Goal: Task Accomplishment & Management: Complete application form

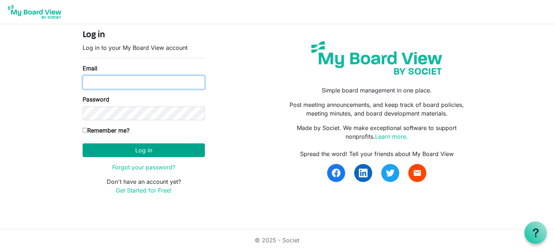
type input "[EMAIL_ADDRESS][DOMAIN_NAME]"
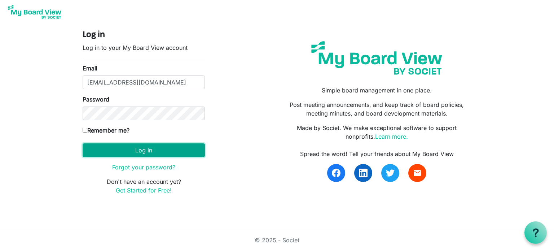
click at [146, 149] on button "Log in" at bounding box center [144, 150] width 122 height 14
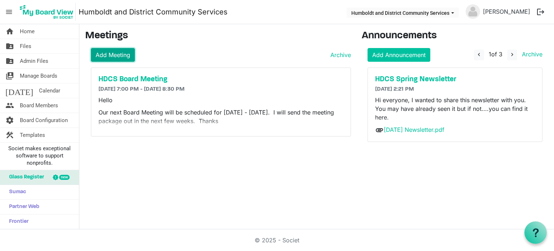
click at [109, 54] on link "Add Meeting" at bounding box center [113, 55] width 44 height 14
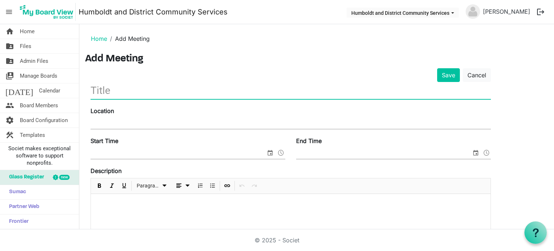
drag, startPoint x: 111, startPoint y: 90, endPoint x: 115, endPoint y: 91, distance: 3.6
click at [113, 90] on input "text" at bounding box center [291, 90] width 400 height 17
type input "G"
type input "HDCS Board Meeting"
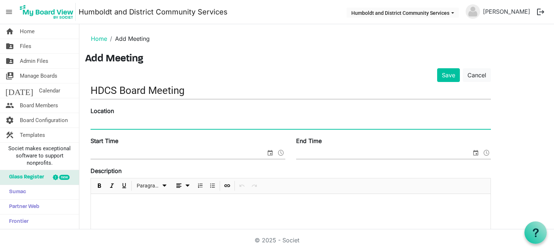
click at [140, 118] on input "Location" at bounding box center [291, 123] width 400 height 11
type input "HDCS Program Room"
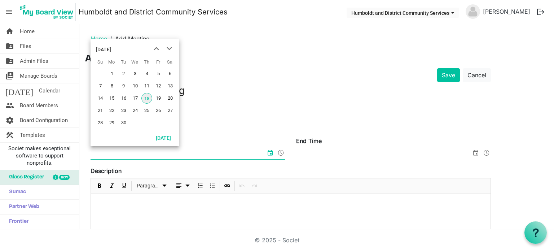
drag, startPoint x: 136, startPoint y: 149, endPoint x: 140, endPoint y: 149, distance: 4.0
click at [137, 149] on input "Start Time" at bounding box center [178, 153] width 175 height 11
click at [282, 153] on span at bounding box center [281, 152] width 9 height 9
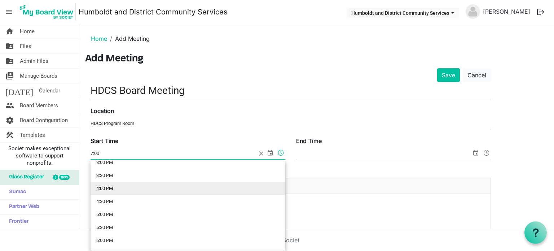
scroll to position [433, 0]
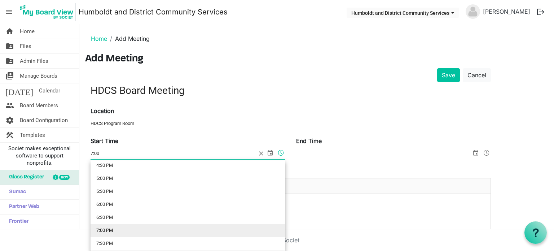
click at [132, 229] on li "7:00 PM" at bounding box center [188, 230] width 195 height 13
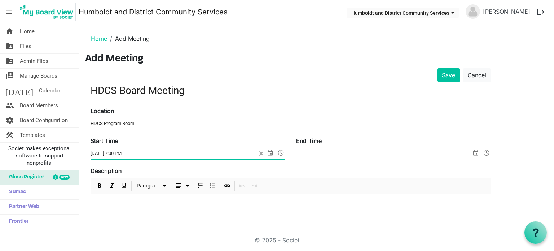
type input "[DATE] 7:00 PM"
click at [486, 151] on span at bounding box center [486, 152] width 9 height 9
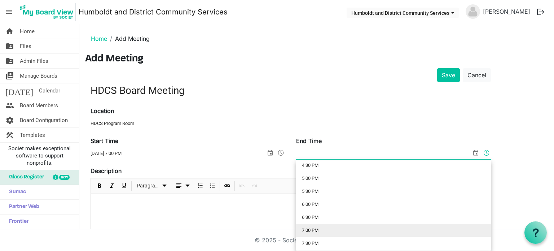
scroll to position [469, 0]
click at [346, 232] on li "8:30 PM" at bounding box center [393, 232] width 195 height 13
type input "9/18/2025 8:30 PM"
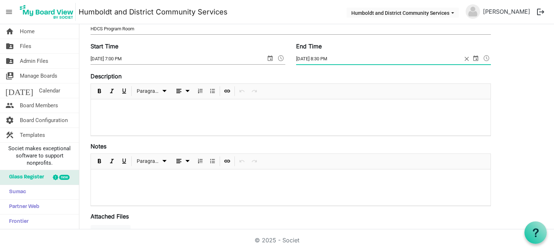
scroll to position [108, 0]
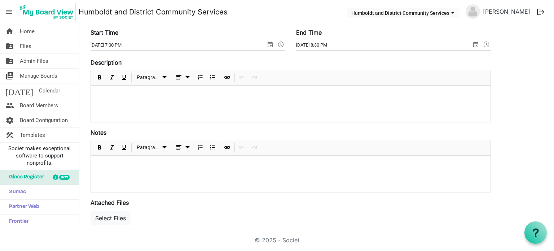
click at [107, 93] on p at bounding box center [291, 95] width 388 height 8
click at [105, 160] on div at bounding box center [291, 173] width 400 height 36
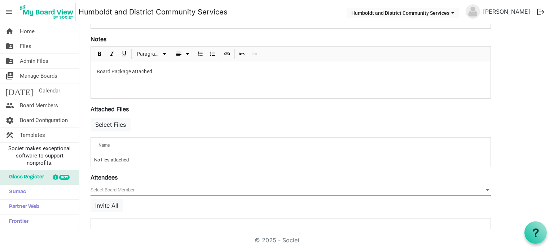
scroll to position [216, 0]
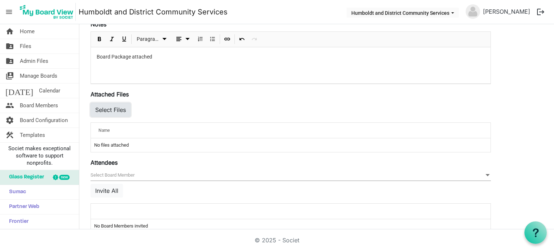
click at [120, 110] on button "Select Files" at bounding box center [111, 110] width 40 height 14
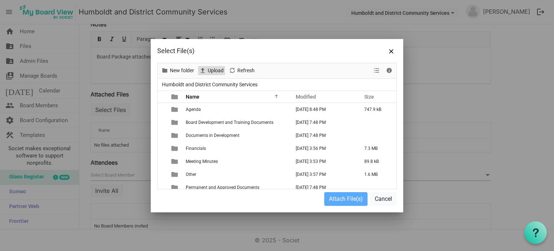
click at [217, 71] on span "Upload" at bounding box center [215, 70] width 17 height 9
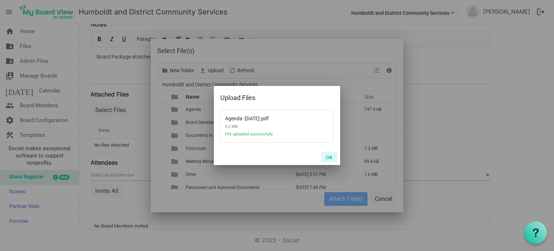
click at [330, 157] on button "OK" at bounding box center [329, 157] width 16 height 10
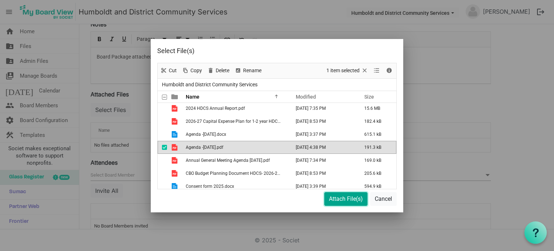
click at [343, 198] on button "Attach File(s)" at bounding box center [345, 199] width 43 height 14
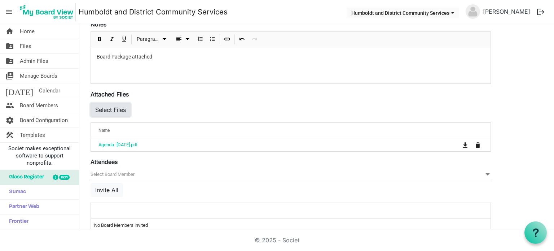
click at [110, 109] on button "Select Files" at bounding box center [111, 110] width 40 height 14
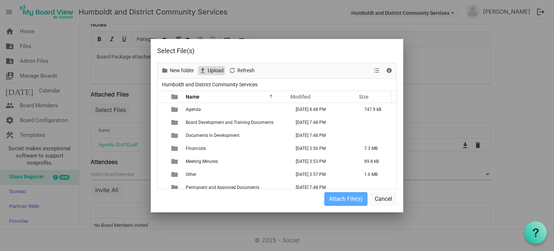
click at [207, 72] on span "Upload" at bounding box center [215, 70] width 17 height 9
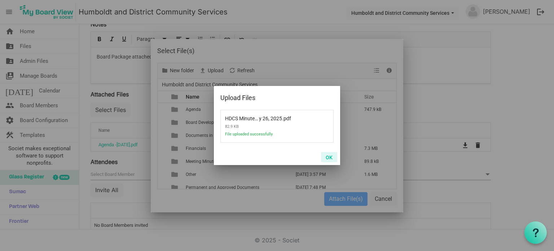
click at [329, 157] on button "OK" at bounding box center [329, 157] width 16 height 10
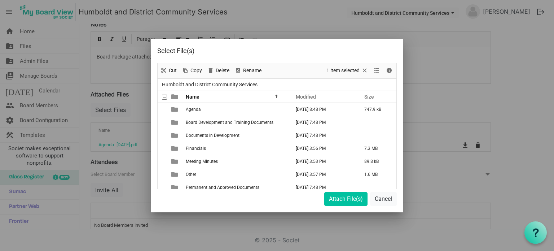
scroll to position [235, 0]
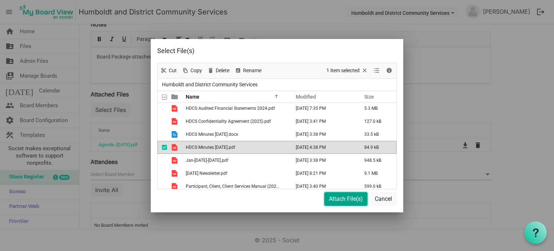
click at [342, 199] on button "Attach File(s)" at bounding box center [345, 199] width 43 height 14
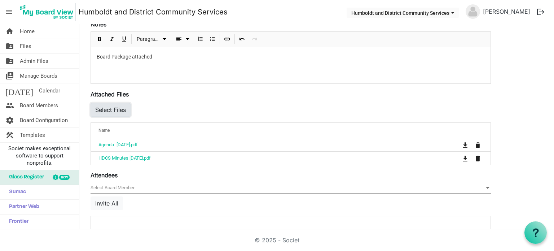
click at [114, 109] on button "Select Files" at bounding box center [111, 110] width 40 height 14
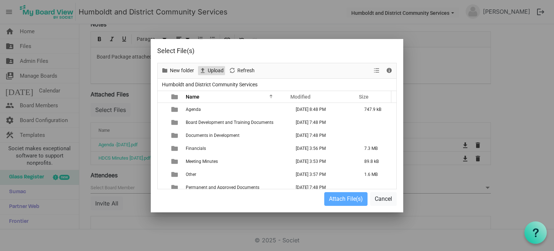
click at [212, 70] on span "Upload" at bounding box center [215, 70] width 17 height 9
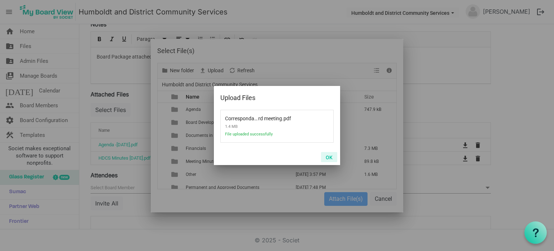
click at [330, 157] on button "OK" at bounding box center [329, 157] width 16 height 10
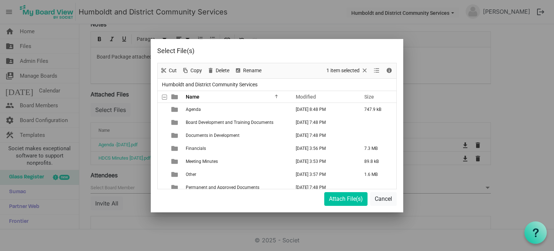
scroll to position [144, 0]
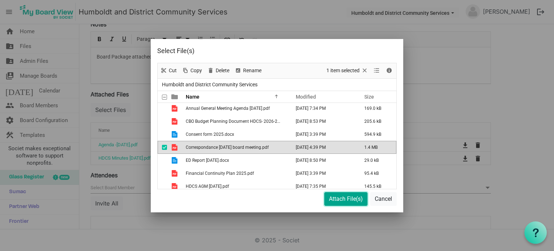
click at [346, 198] on button "Attach File(s)" at bounding box center [345, 199] width 43 height 14
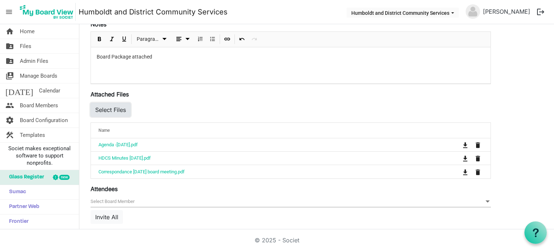
click at [121, 109] on button "Select Files" at bounding box center [111, 110] width 40 height 14
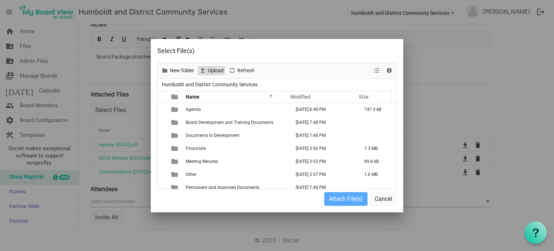
click at [212, 69] on span "Upload" at bounding box center [215, 70] width 17 height 9
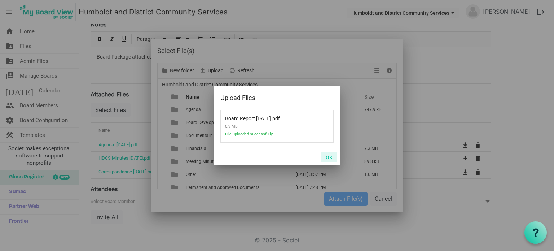
click at [330, 155] on button "OK" at bounding box center [329, 157] width 16 height 10
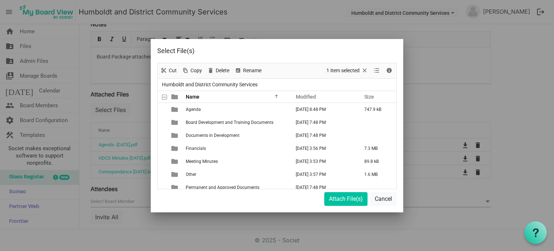
scroll to position [118, 0]
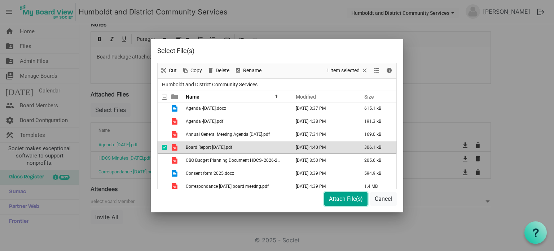
click at [349, 199] on button "Attach File(s)" at bounding box center [345, 199] width 43 height 14
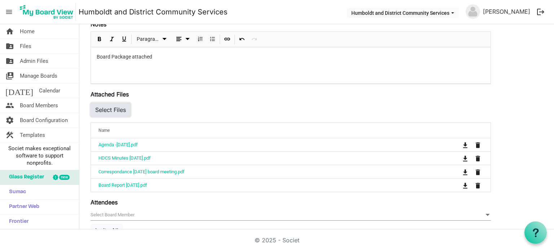
click at [121, 107] on button "Select Files" at bounding box center [111, 110] width 40 height 14
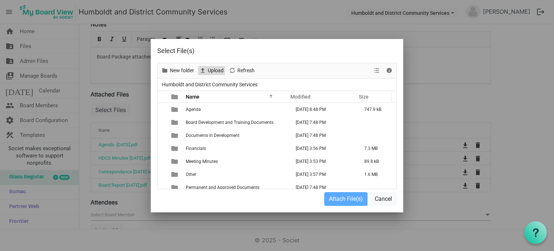
click at [214, 72] on span "Upload" at bounding box center [215, 70] width 17 height 9
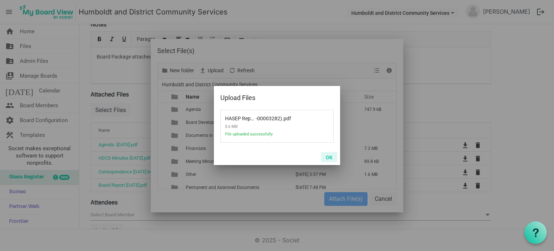
click at [328, 155] on button "OK" at bounding box center [329, 157] width 16 height 10
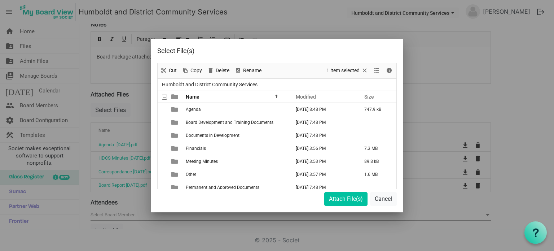
scroll to position [196, 0]
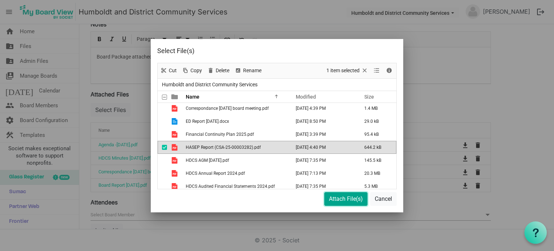
click at [347, 199] on button "Attach File(s)" at bounding box center [345, 199] width 43 height 14
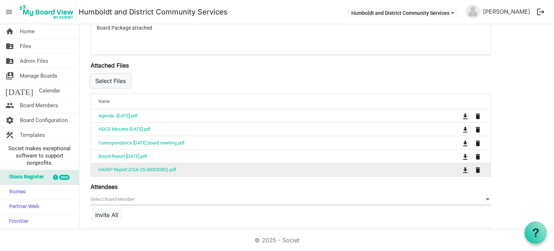
scroll to position [252, 0]
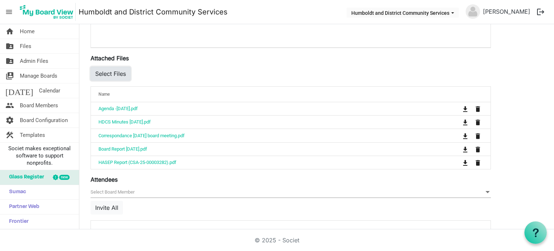
click at [113, 72] on button "Select Files" at bounding box center [111, 74] width 40 height 14
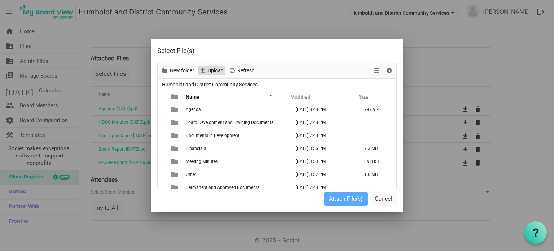
click at [211, 72] on span "Upload" at bounding box center [215, 70] width 17 height 9
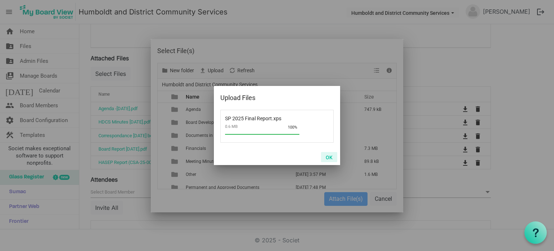
click at [329, 155] on button "OK" at bounding box center [329, 157] width 16 height 10
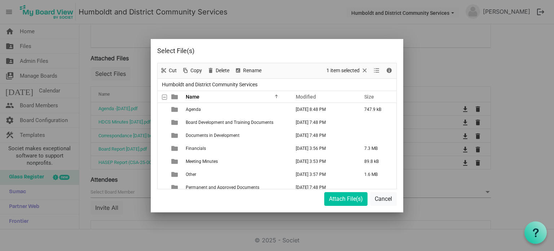
scroll to position [303, 0]
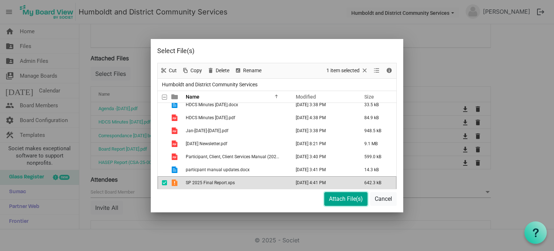
click at [346, 196] on button "Attach File(s)" at bounding box center [345, 199] width 43 height 14
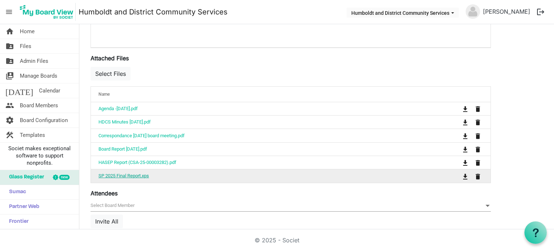
click at [136, 173] on link "SP 2025 Final Report.xps" at bounding box center [123, 175] width 50 height 5
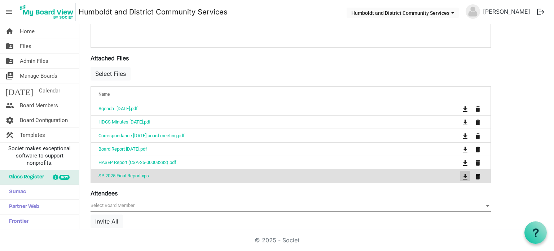
click at [466, 174] on span "is Command column column header" at bounding box center [465, 176] width 4 height 6
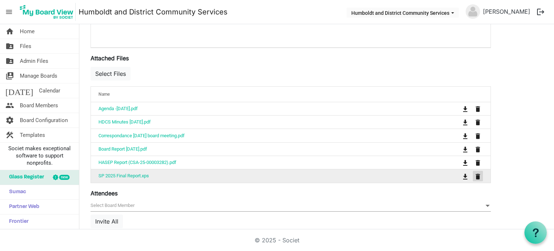
click at [479, 174] on span "is Command column column header" at bounding box center [478, 176] width 4 height 6
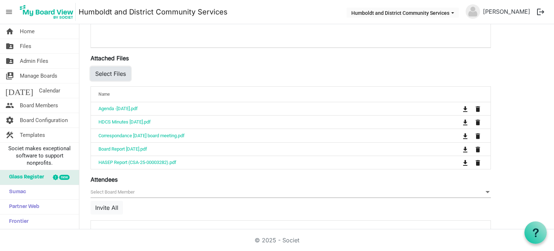
click at [117, 72] on button "Select Files" at bounding box center [111, 74] width 40 height 14
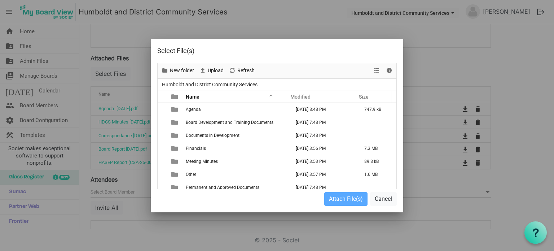
click at [217, 65] on div "Upload" at bounding box center [212, 70] width 30 height 15
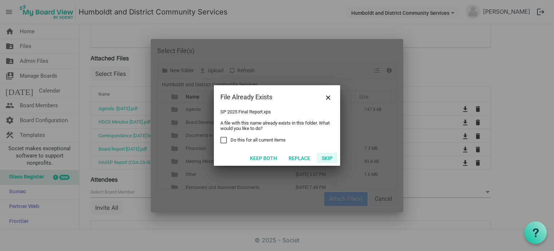
click at [329, 157] on button "Skip" at bounding box center [327, 158] width 20 height 10
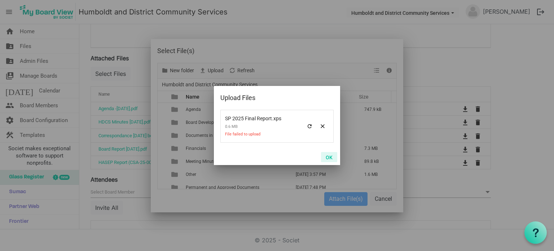
click at [330, 159] on button "OK" at bounding box center [329, 157] width 16 height 10
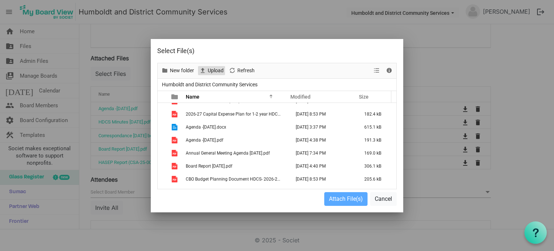
scroll to position [0, 0]
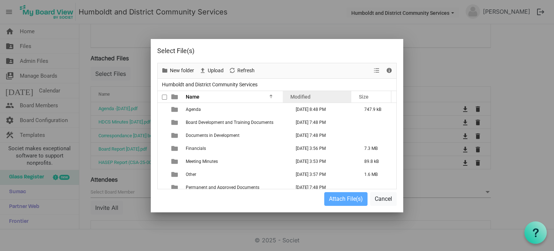
click at [305, 96] on span "Modified" at bounding box center [300, 97] width 20 height 6
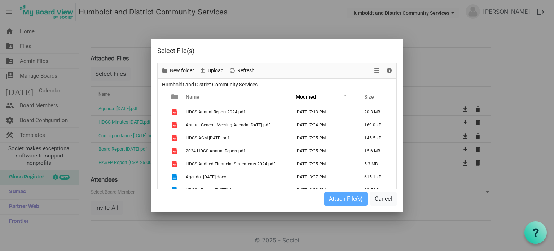
scroll to position [72, 0]
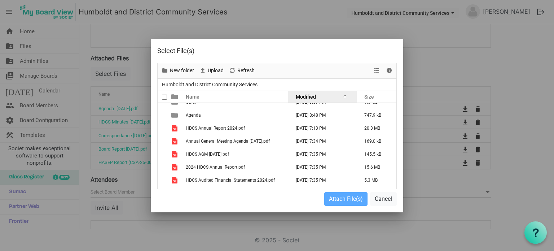
click at [312, 99] on span "Modified" at bounding box center [306, 97] width 20 height 6
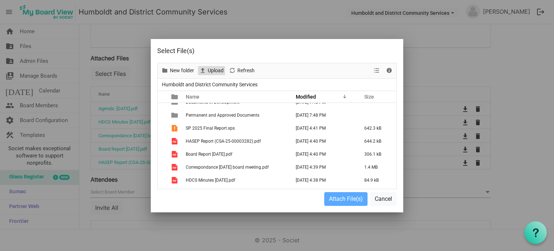
click at [210, 67] on span "Upload" at bounding box center [215, 70] width 17 height 9
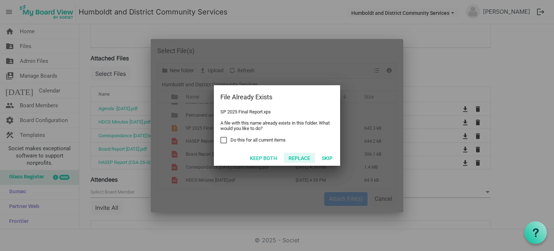
click at [301, 156] on button "Replace" at bounding box center [299, 158] width 31 height 10
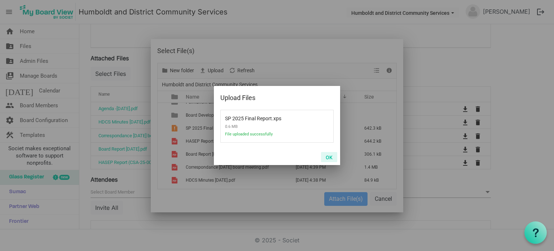
click at [327, 157] on button "OK" at bounding box center [329, 157] width 16 height 10
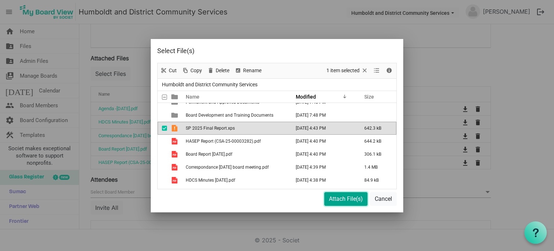
click at [344, 197] on button "Attach File(s)" at bounding box center [345, 199] width 43 height 14
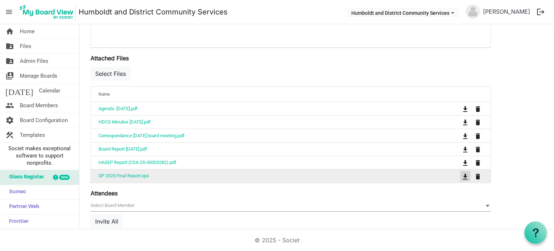
click at [464, 173] on span "is Command column column header" at bounding box center [465, 176] width 4 height 6
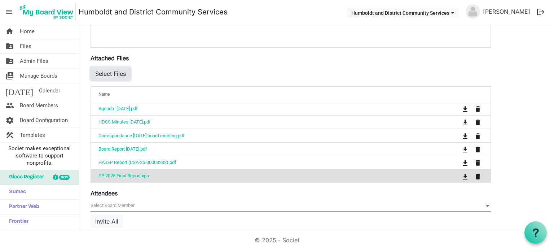
click at [111, 72] on button "Select Files" at bounding box center [111, 74] width 40 height 14
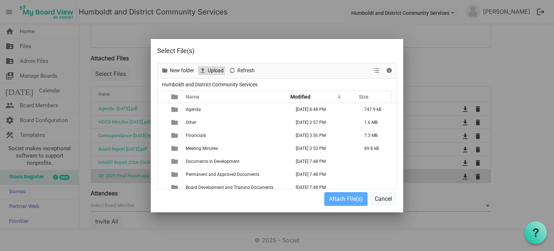
click at [215, 70] on span "Upload" at bounding box center [215, 70] width 17 height 9
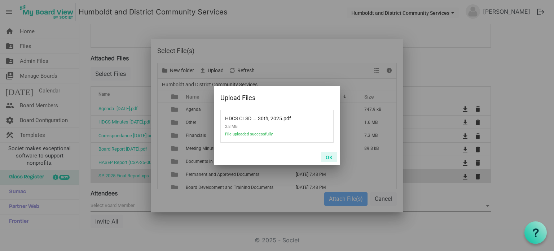
click at [330, 156] on button "OK" at bounding box center [329, 157] width 16 height 10
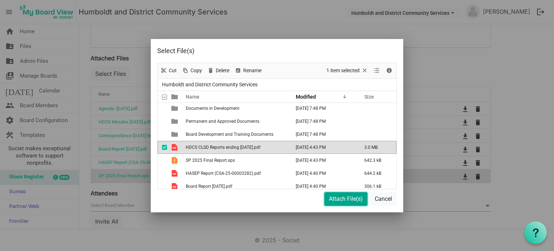
click at [346, 195] on button "Attach File(s)" at bounding box center [345, 199] width 43 height 14
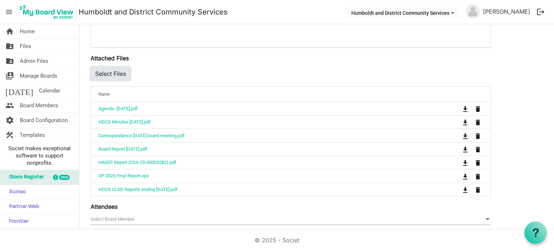
click at [122, 72] on button "Select Files" at bounding box center [111, 74] width 40 height 14
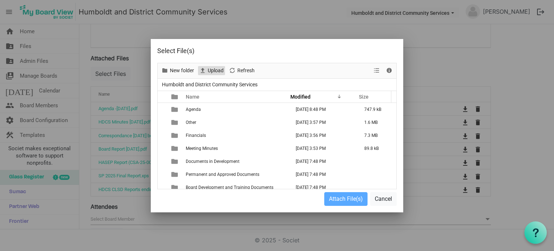
click at [213, 69] on span "Upload" at bounding box center [215, 70] width 17 height 9
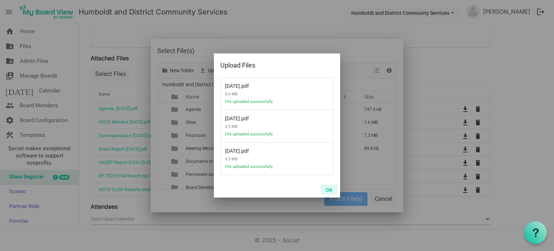
click at [329, 189] on button "OK" at bounding box center [329, 189] width 16 height 10
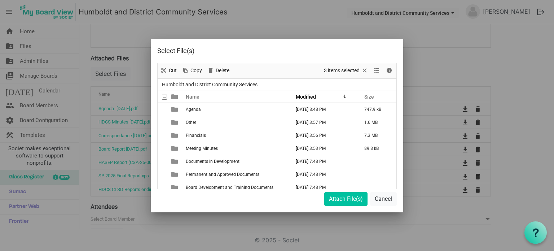
scroll to position [79, 0]
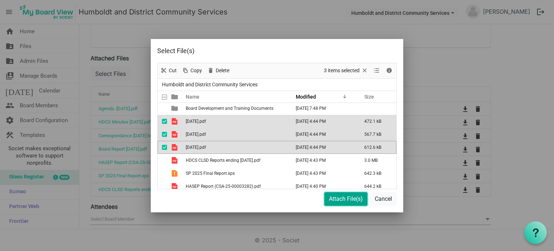
click at [343, 199] on button "Attach File(s)" at bounding box center [345, 199] width 43 height 14
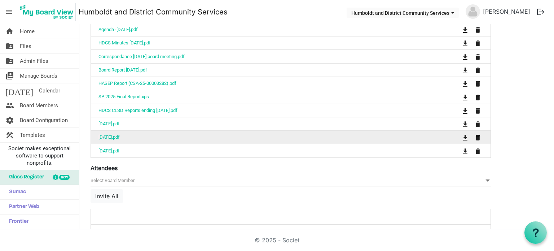
scroll to position [349, 0]
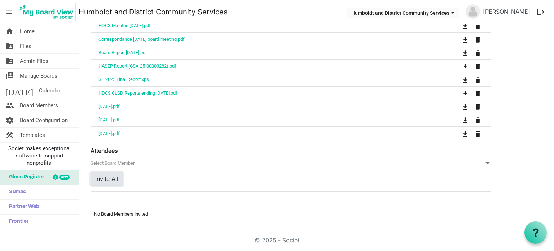
click at [114, 173] on button "Invite All" at bounding box center [107, 179] width 32 height 14
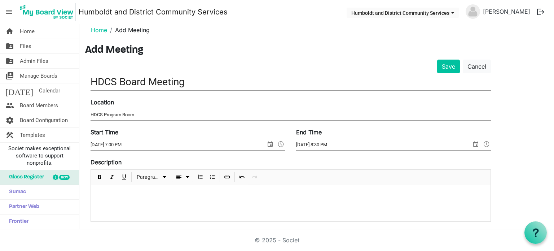
scroll to position [0, 0]
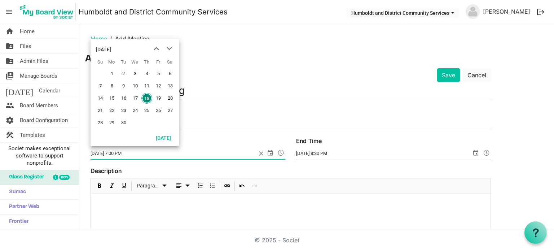
click at [269, 154] on span "select" at bounding box center [270, 152] width 9 height 9
click at [123, 112] on span "23" at bounding box center [123, 110] width 11 height 11
type input "9/23/2025 7:00 PM"
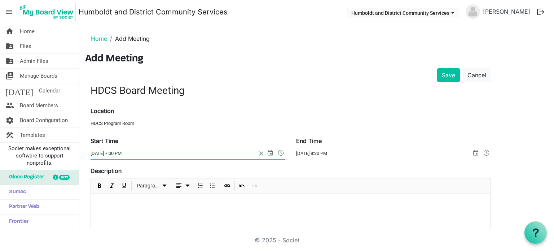
click at [333, 153] on input "9/18/2025 8:30 PM" at bounding box center [383, 153] width 175 height 11
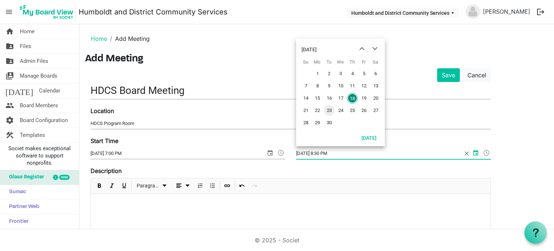
click at [328, 109] on span "23" at bounding box center [329, 110] width 11 height 11
type input "9/23/2025 8:30 PM"
click at [248, 63] on h3 "Add Meeting" at bounding box center [316, 59] width 463 height 12
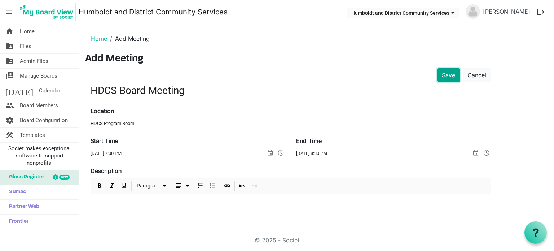
click at [450, 75] on button "Save" at bounding box center [448, 75] width 23 height 14
